Goal: Information Seeking & Learning: Learn about a topic

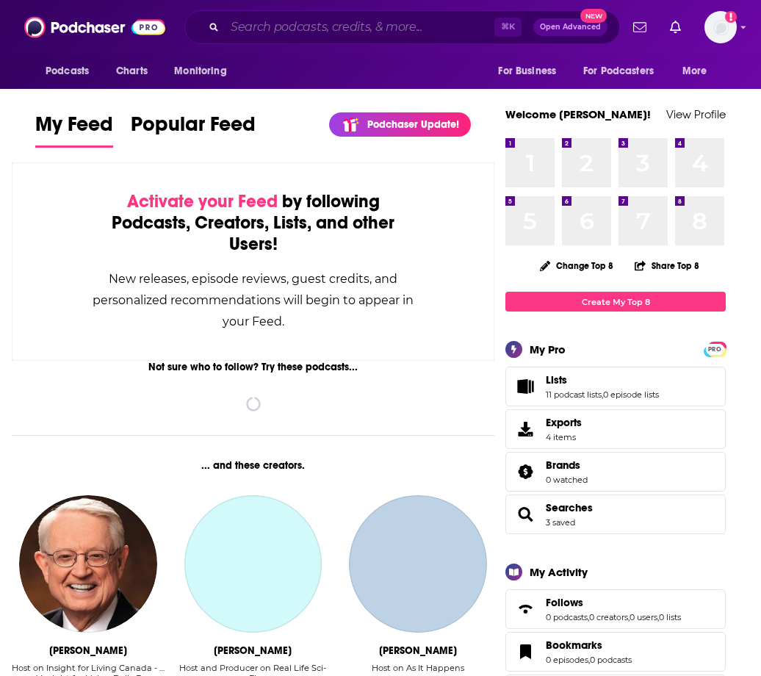
click at [279, 31] on input "Search podcasts, credits, & more..." at bounding box center [360, 27] width 270 height 24
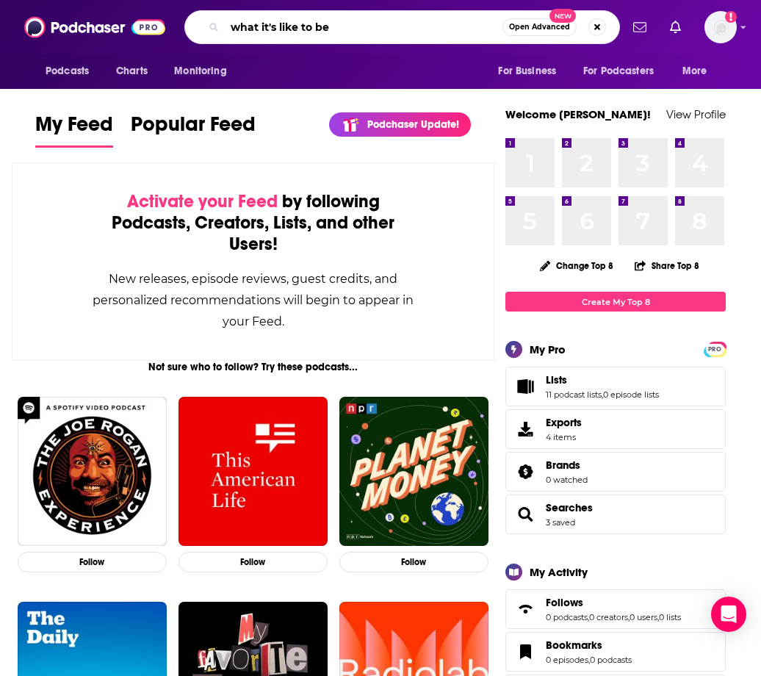
type input "what it's like to be"
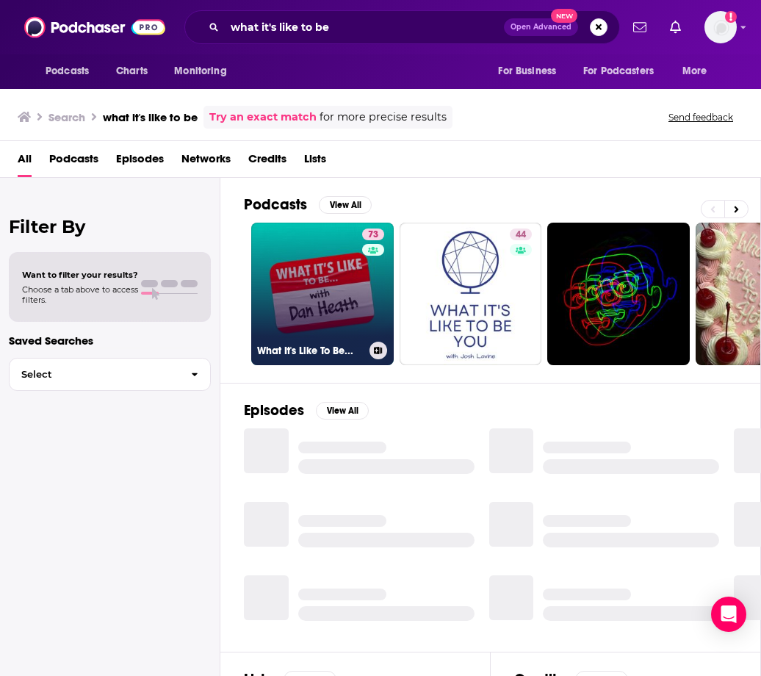
click at [317, 281] on link "73 What It's Like To Be..." at bounding box center [322, 294] width 143 height 143
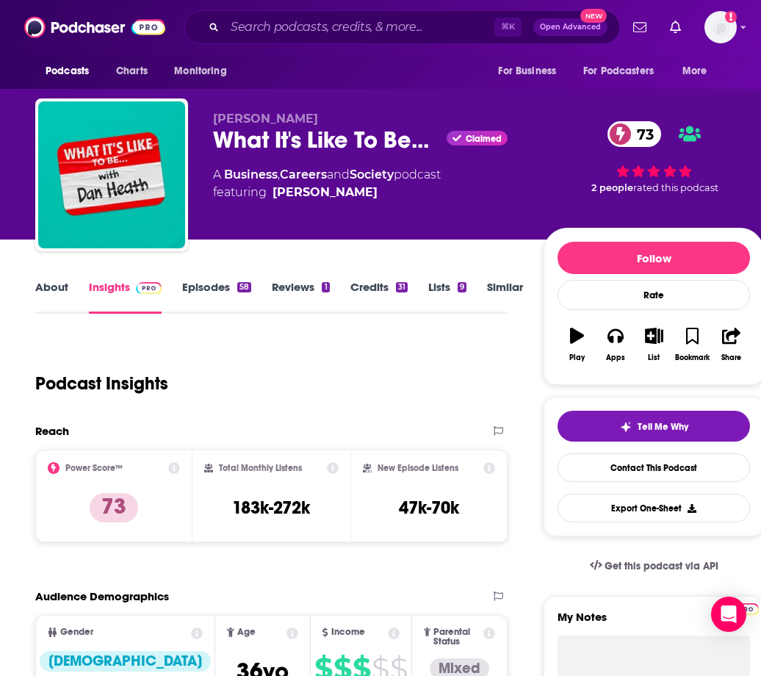
click at [62, 283] on link "About" at bounding box center [51, 297] width 33 height 34
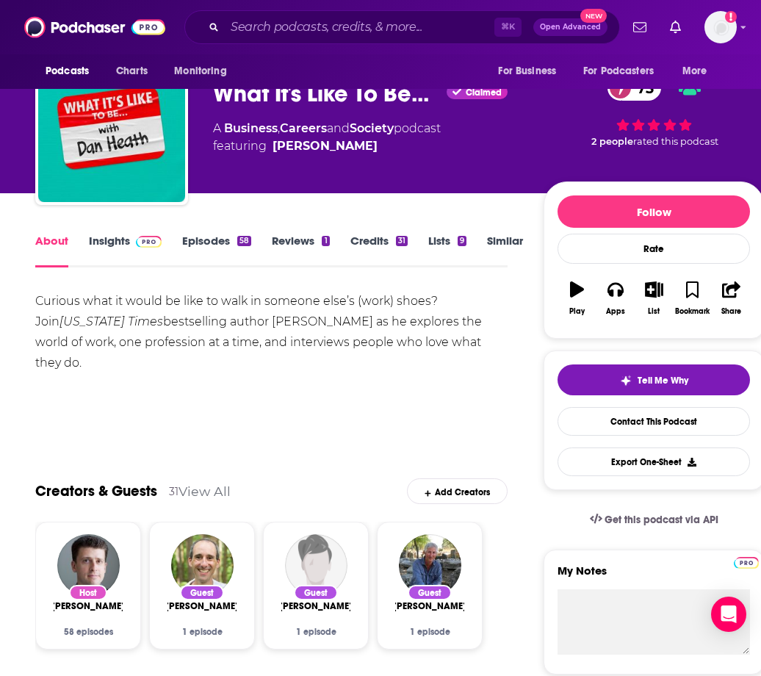
scroll to position [54, 0]
